Goal: Find contact information: Obtain details needed to contact an individual or organization

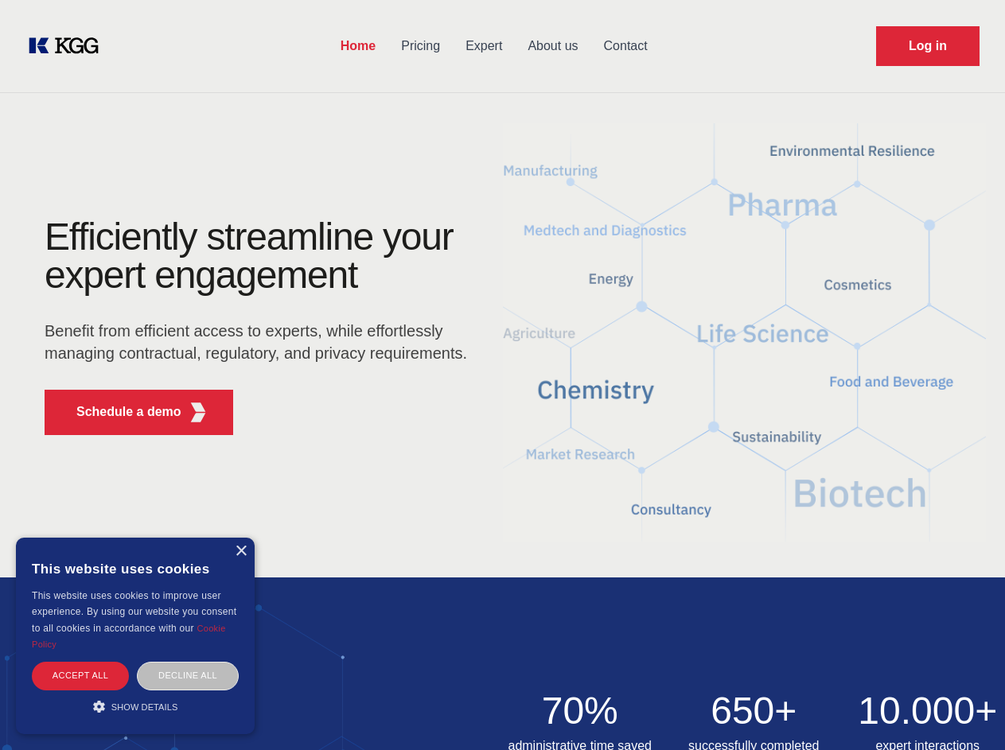
click at [502, 375] on div "Efficiently streamline your expert engagement Benefit from efficient access to …" at bounding box center [261, 333] width 484 height 230
click at [119, 412] on p "Schedule a demo" at bounding box center [128, 412] width 105 height 19
click at [240, 551] on div "× This website uses cookies This website uses cookies to improve user experienc…" at bounding box center [135, 636] width 239 height 196
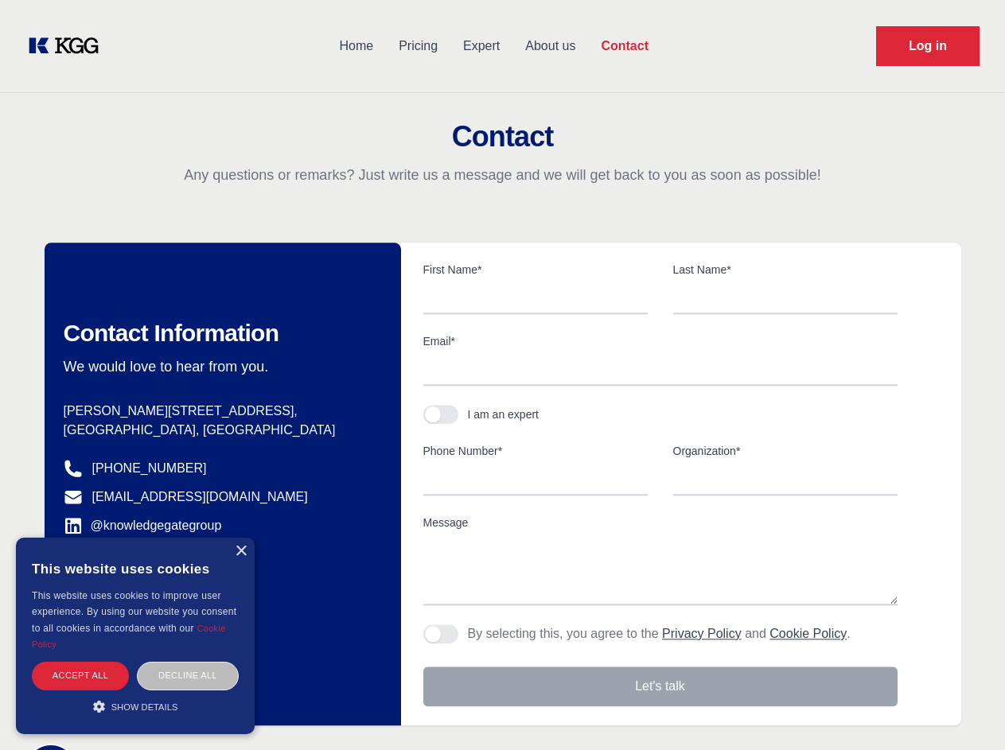
click at [80, 675] on div "Accept all" at bounding box center [80, 676] width 97 height 28
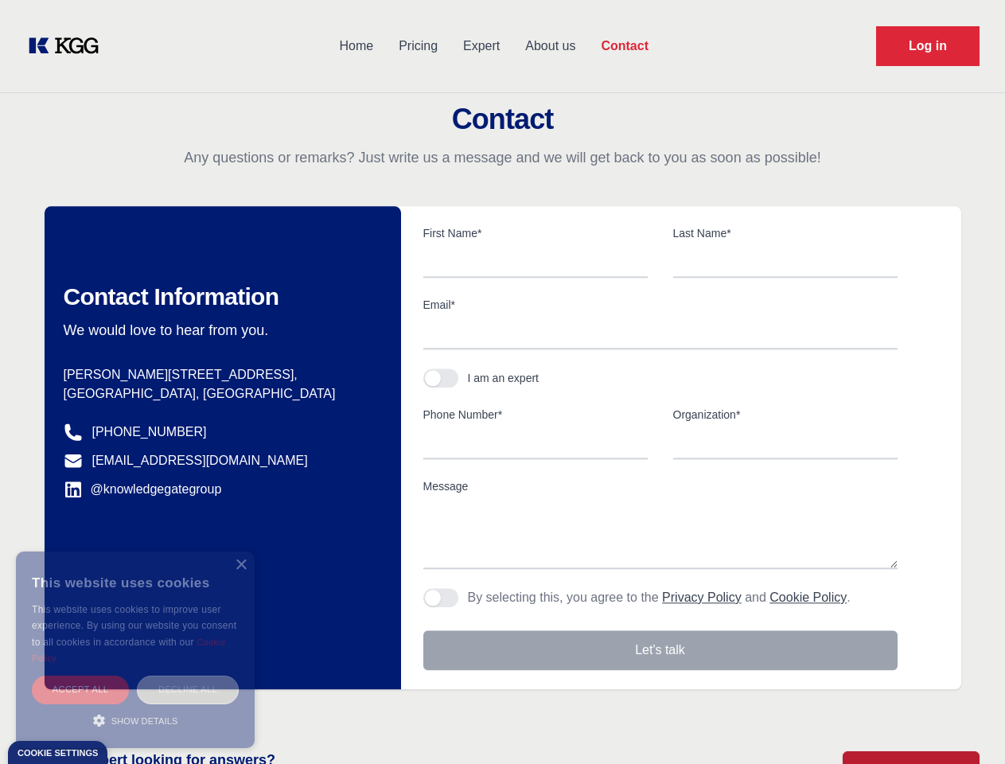
click at [188, 675] on div "Decline all" at bounding box center [188, 689] width 102 height 28
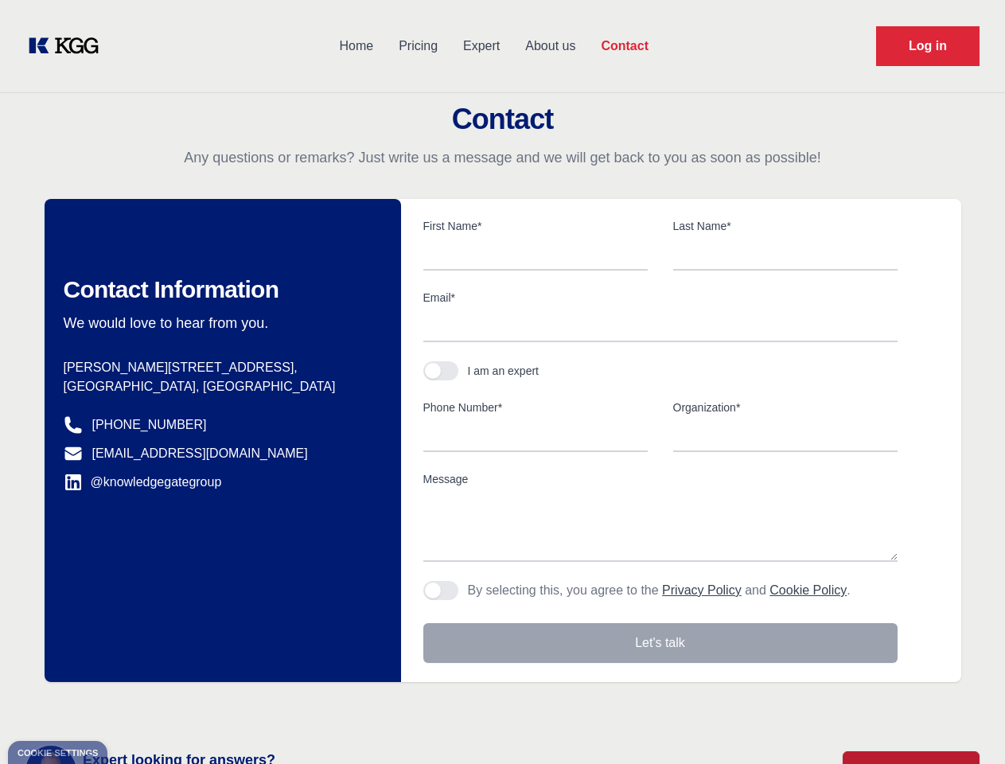
click at [135, 706] on main "Contact Any questions or remarks? Just write us a message and we will get back …" at bounding box center [502, 414] width 1005 height 828
